Goal: Task Accomplishment & Management: Manage account settings

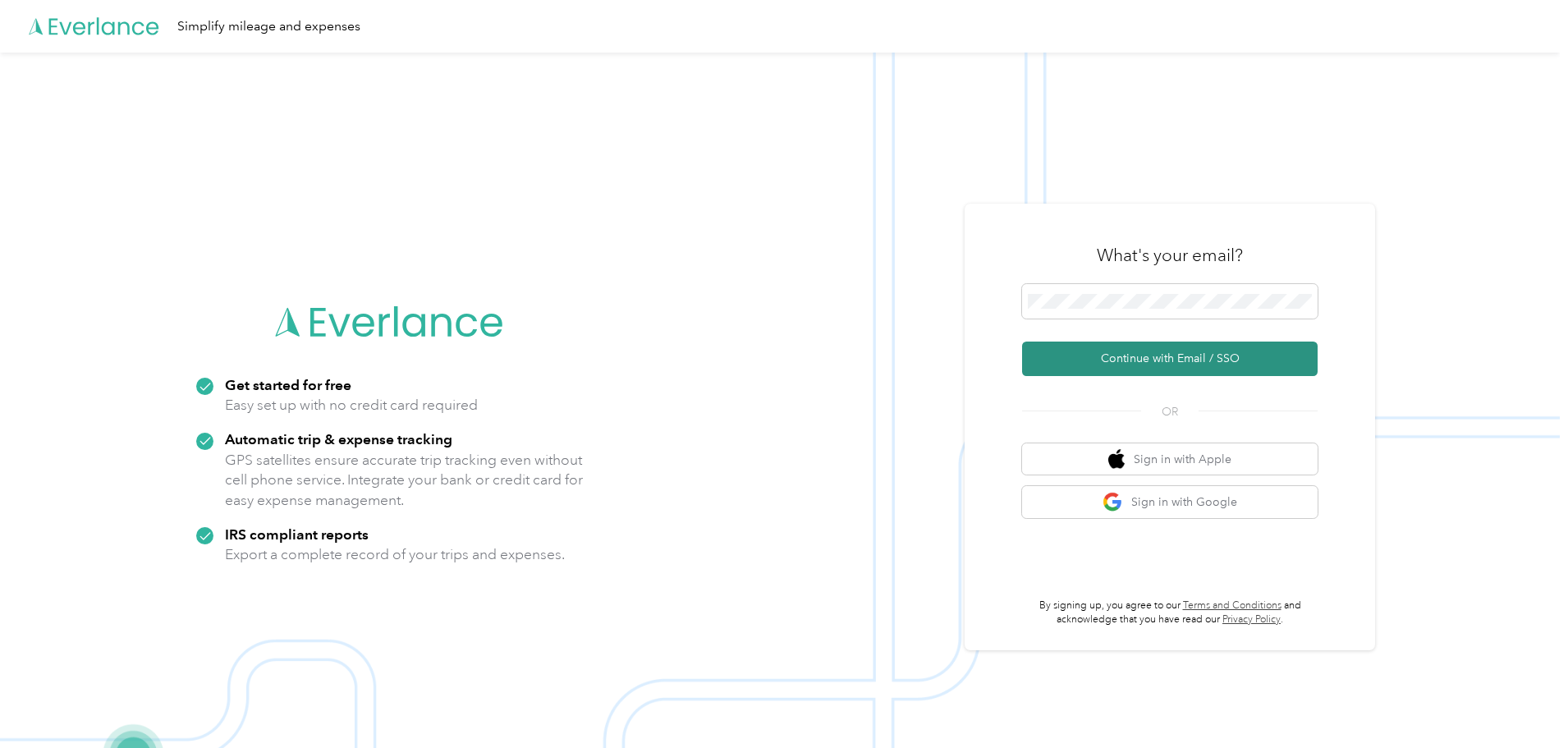
click at [1115, 356] on button "Continue with Email / SSO" at bounding box center [1169, 359] width 296 height 34
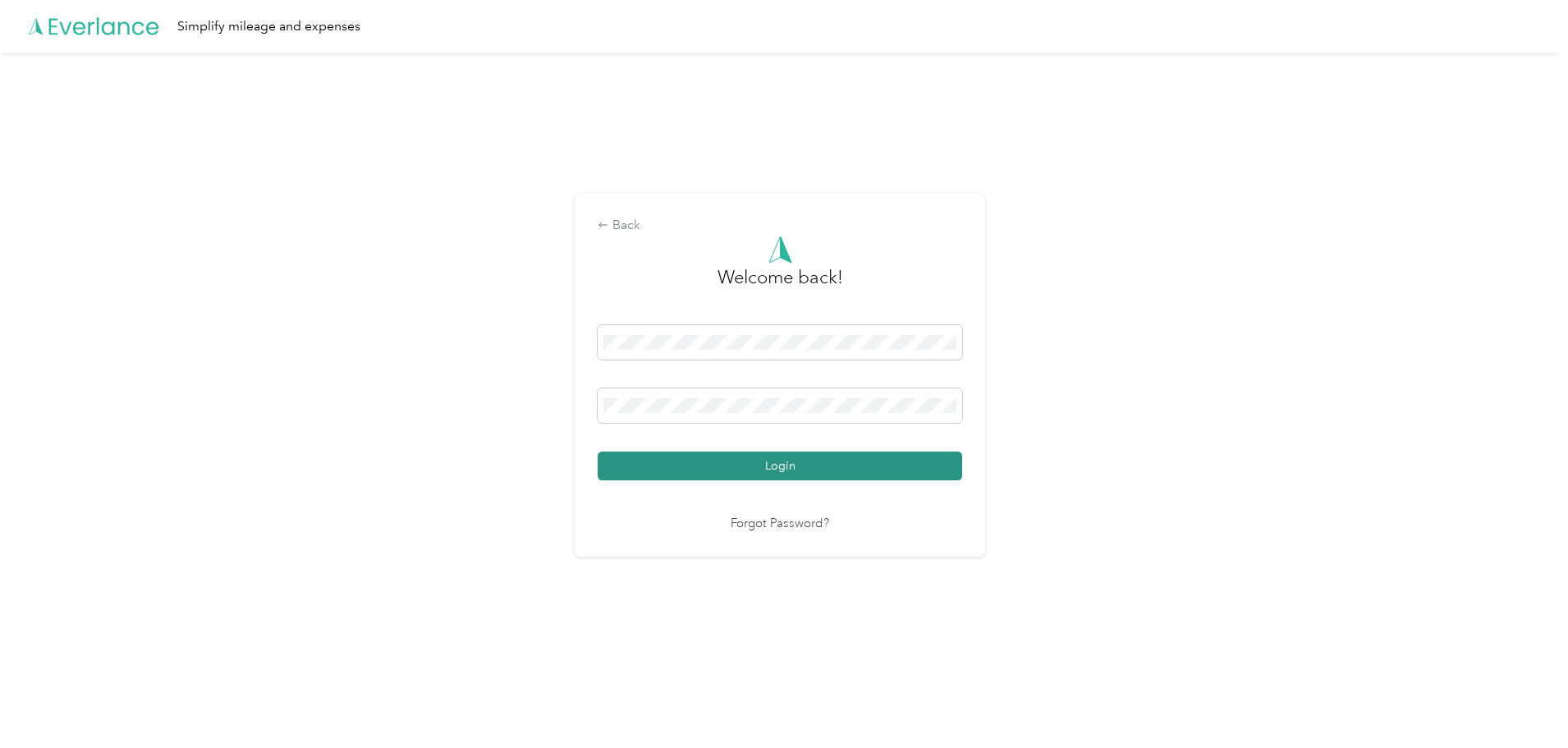
click at [787, 454] on button "Login" at bounding box center [779, 466] width 364 height 29
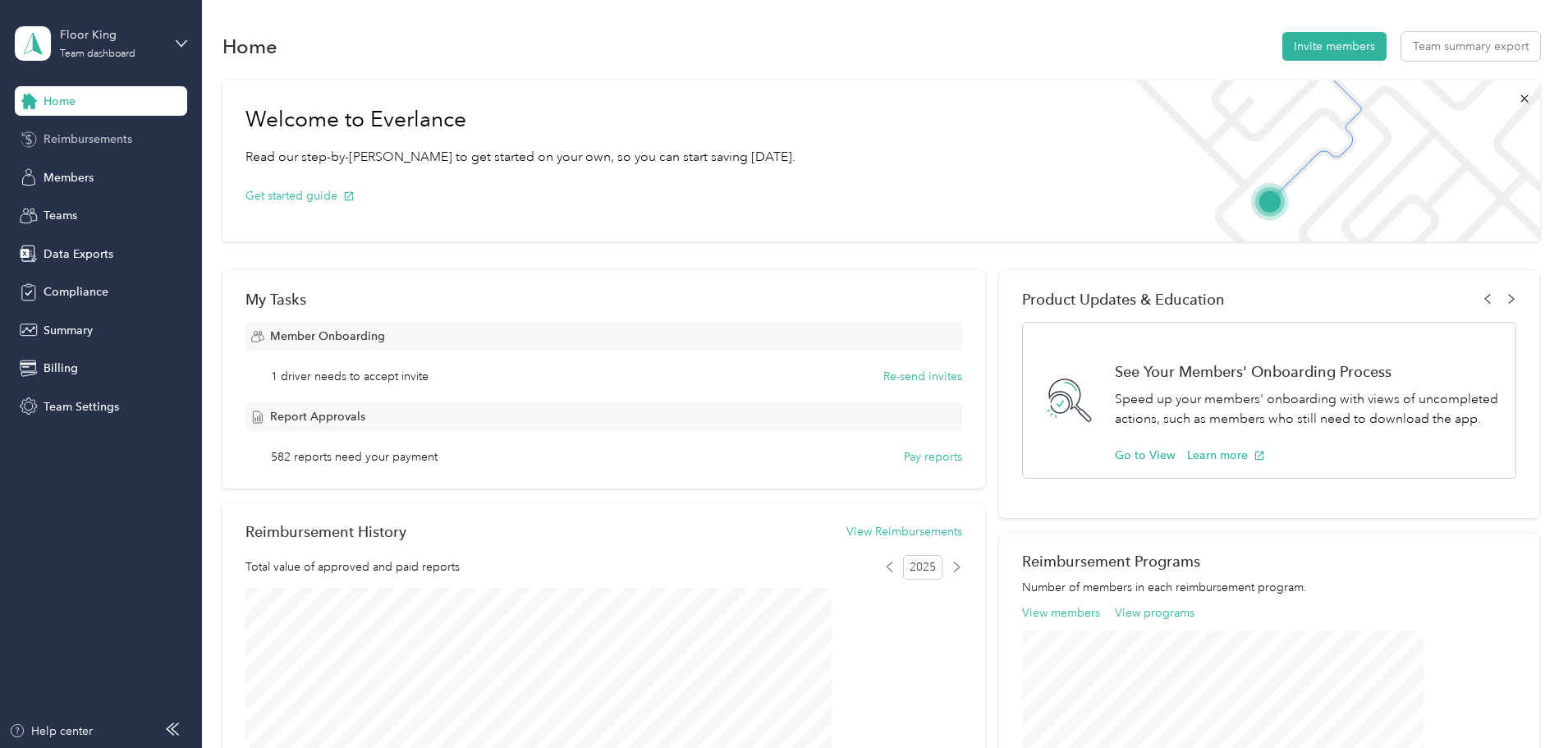
click at [87, 126] on div "Reimbursements" at bounding box center [100, 139] width 173 height 30
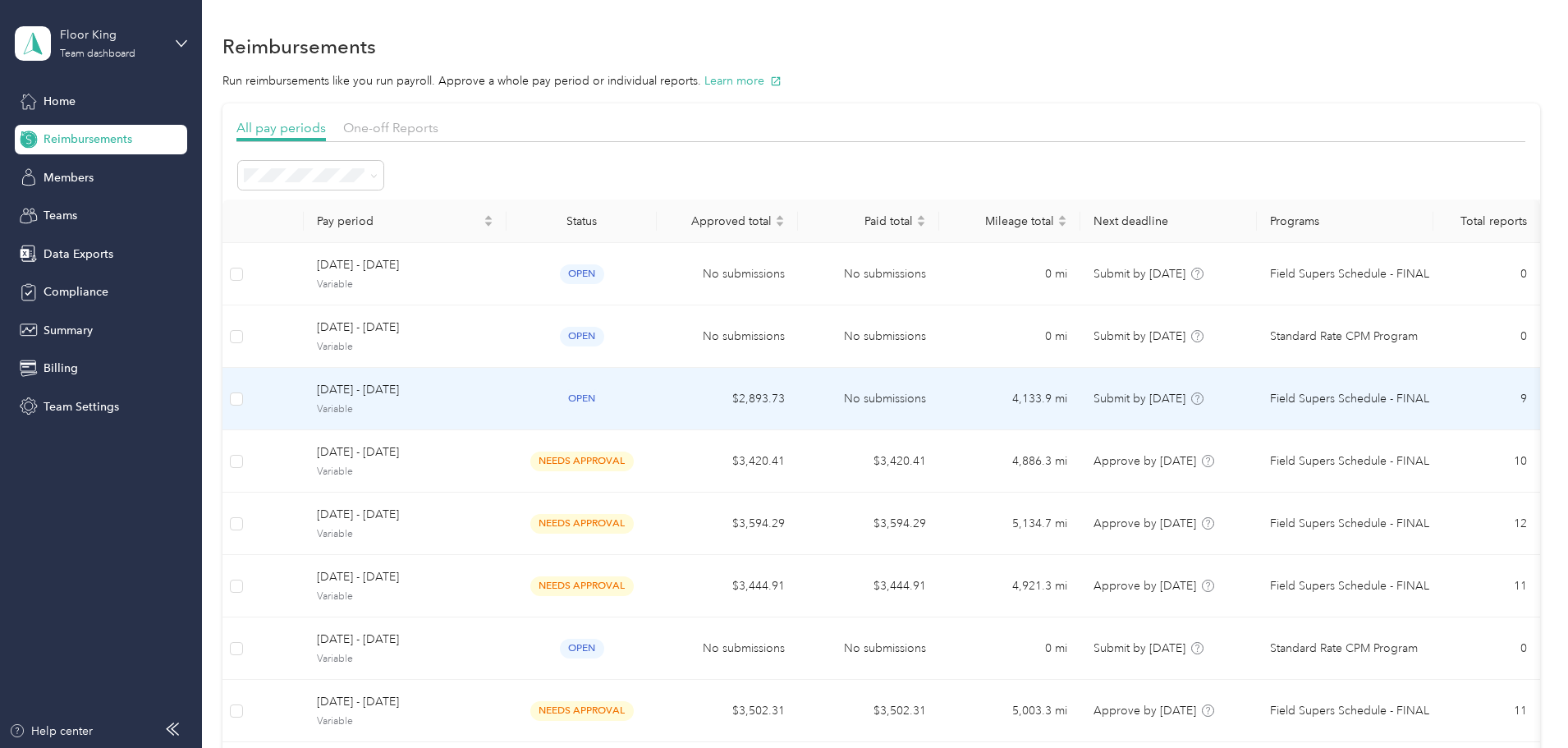
click at [493, 414] on span "Variable" at bounding box center [404, 410] width 176 height 14
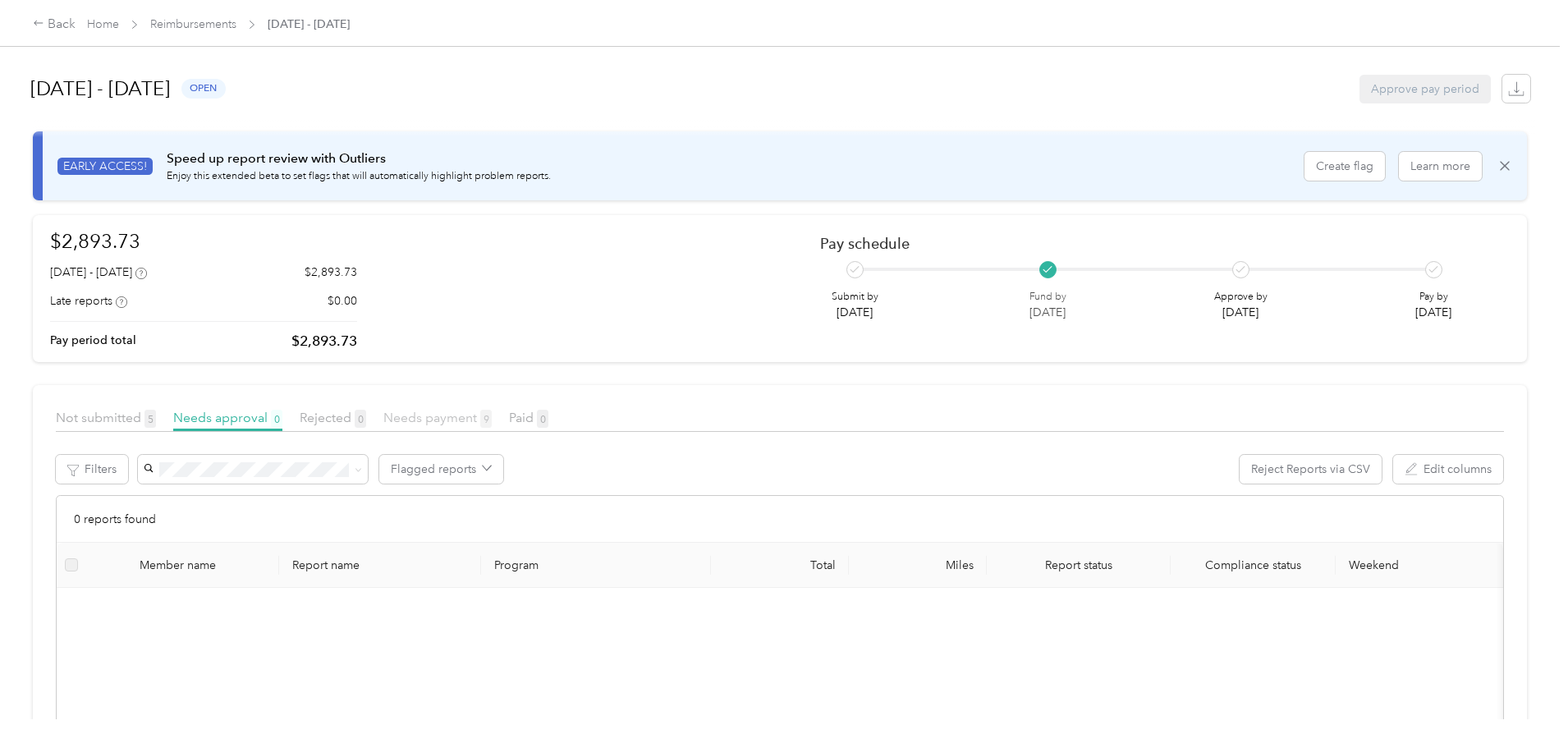
click at [492, 418] on span "Needs payment 9" at bounding box center [438, 417] width 109 height 15
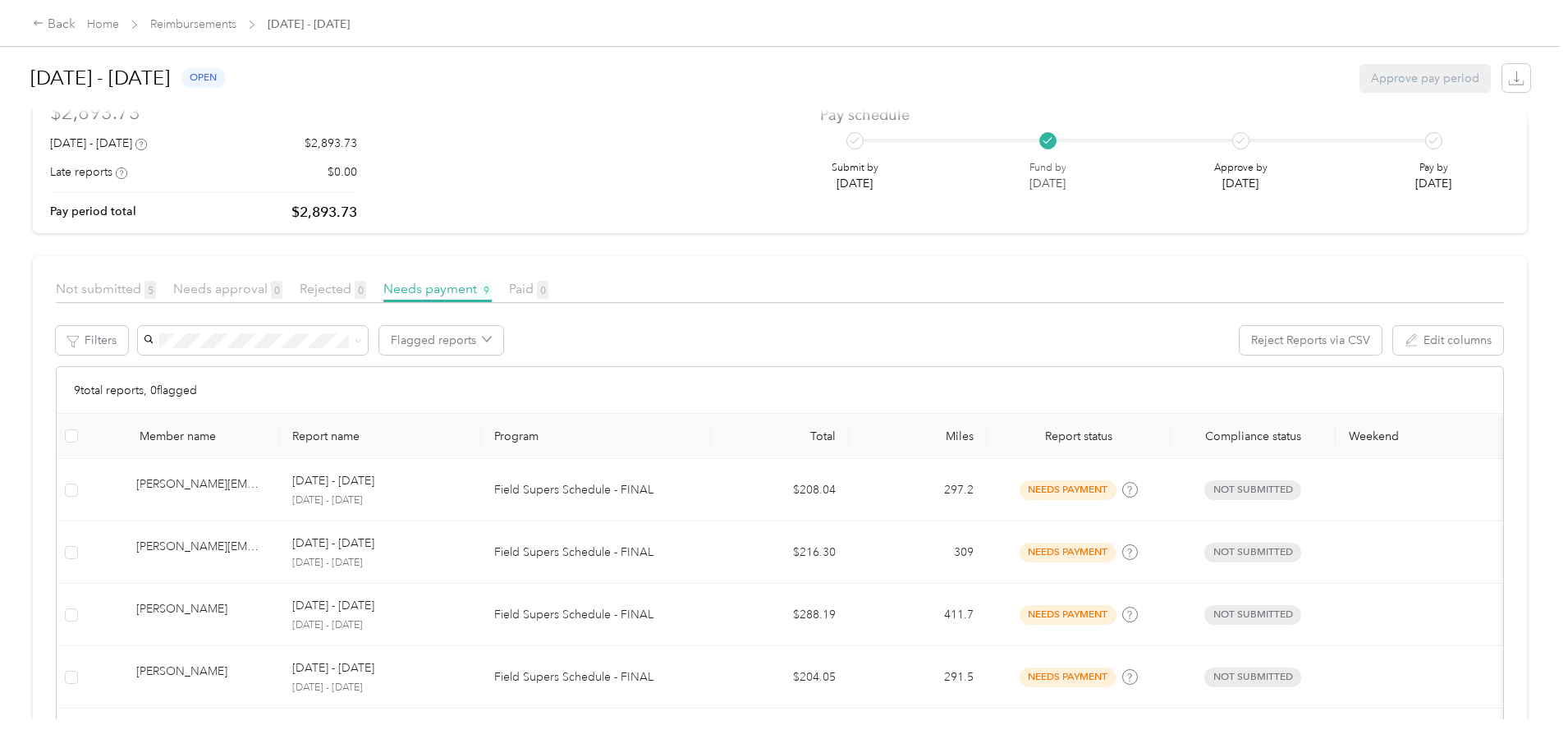
scroll to position [328, 0]
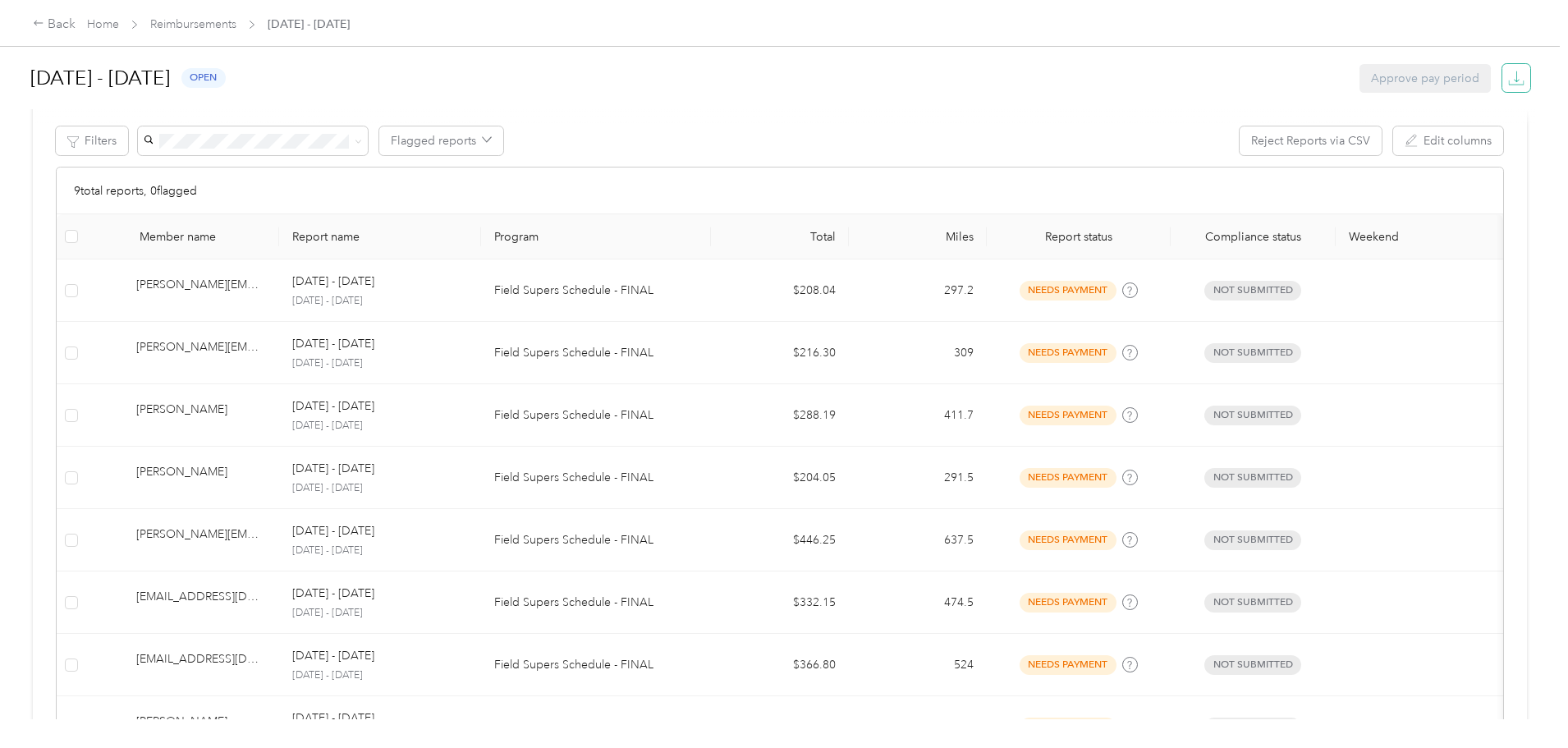
click at [1514, 78] on icon "button" at bounding box center [1516, 76] width 5 height 12
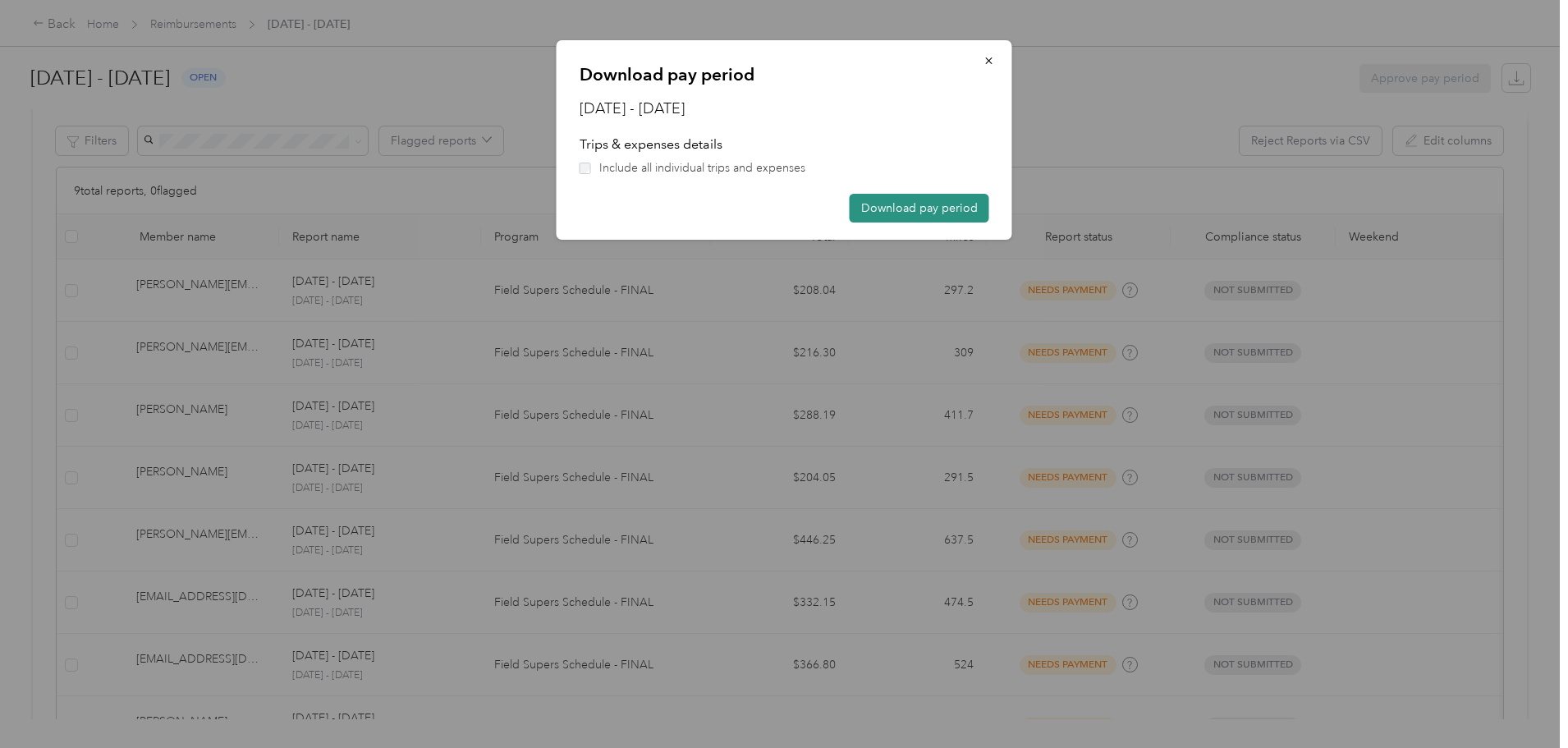
click at [915, 217] on button "Download pay period" at bounding box center [919, 208] width 139 height 29
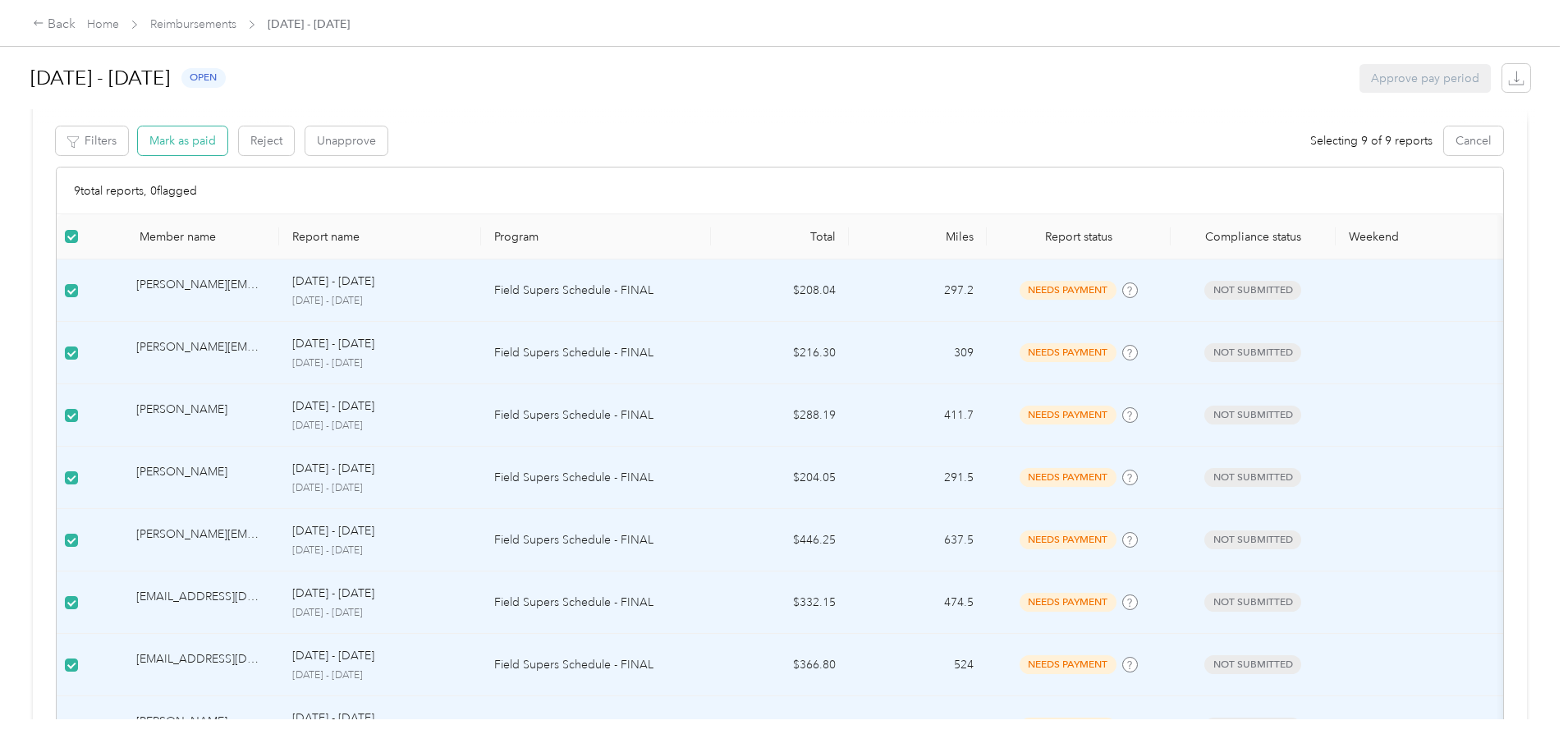
click at [227, 137] on button "Mark as paid" at bounding box center [182, 141] width 90 height 29
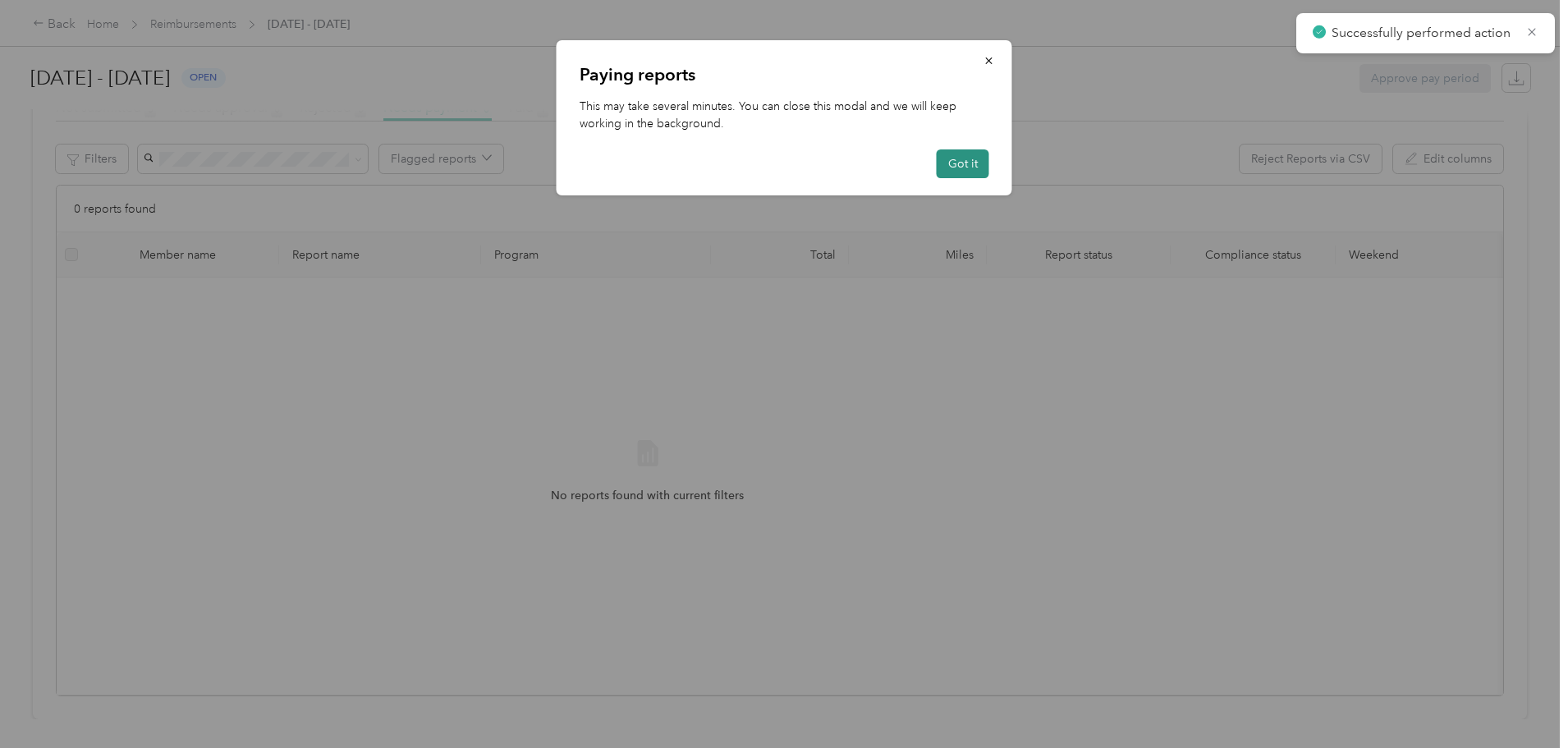
click at [977, 165] on button "Got it" at bounding box center [963, 164] width 52 height 29
